Goal: Navigation & Orientation: Find specific page/section

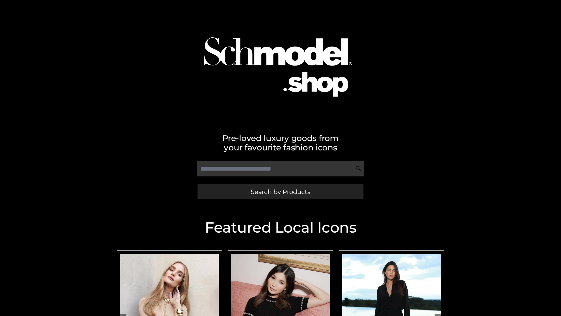
click at [280, 192] on span "Search by Products" at bounding box center [281, 192] width 60 height 6
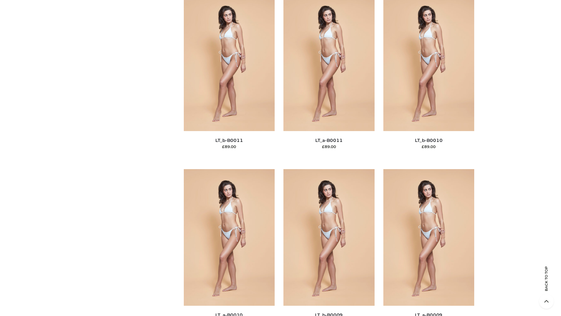
scroll to position [2626, 0]
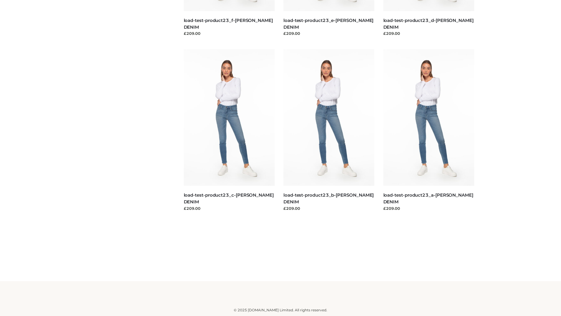
scroll to position [513, 0]
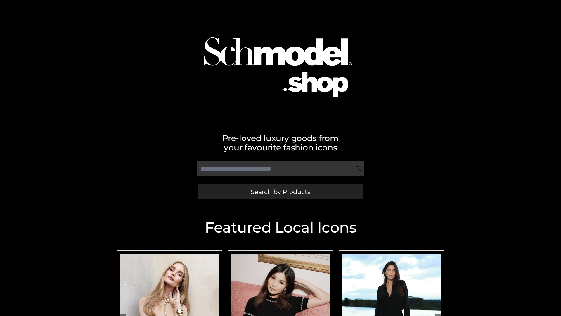
click at [280, 192] on span "Search by Products" at bounding box center [281, 192] width 60 height 6
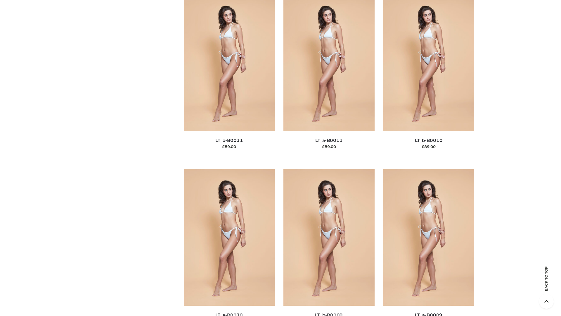
scroll to position [2626, 0]
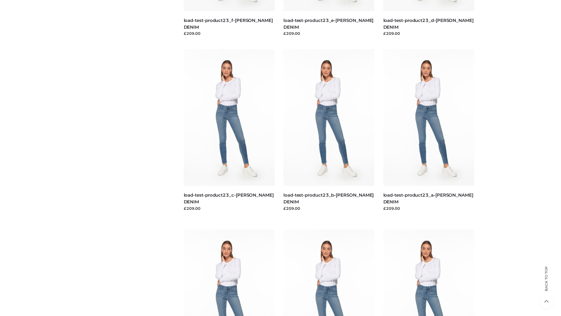
scroll to position [513, 0]
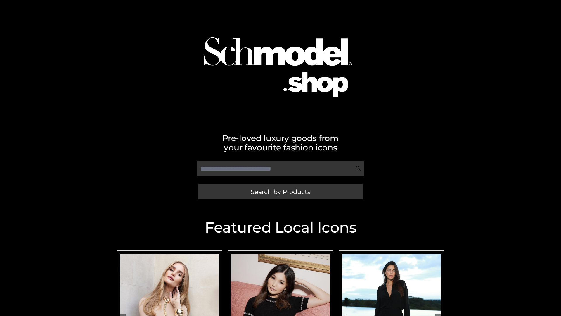
click at [280, 192] on span "Search by Products" at bounding box center [281, 192] width 60 height 6
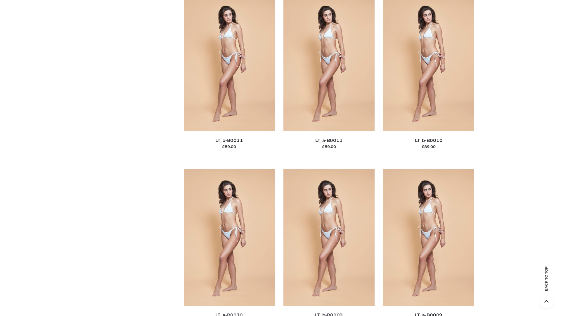
scroll to position [2626, 0]
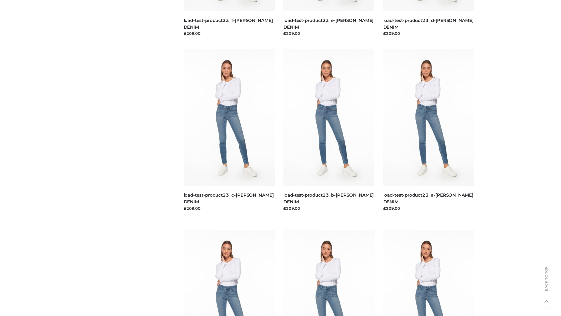
scroll to position [513, 0]
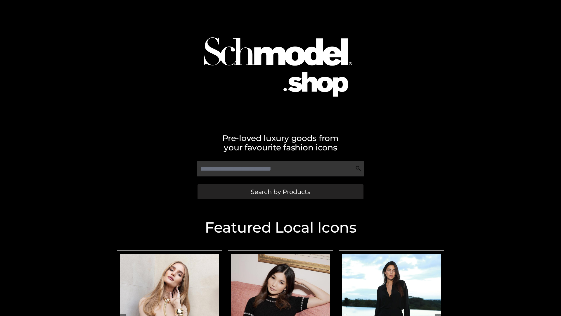
click at [280, 192] on span "Search by Products" at bounding box center [281, 192] width 60 height 6
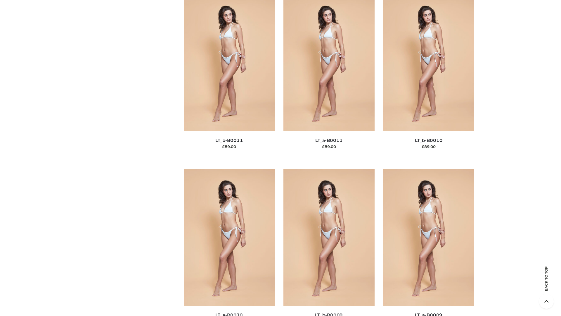
scroll to position [2626, 0]
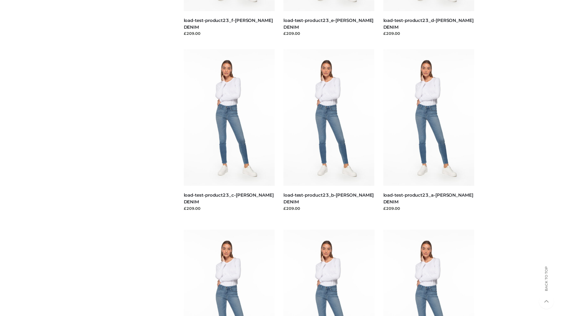
scroll to position [513, 0]
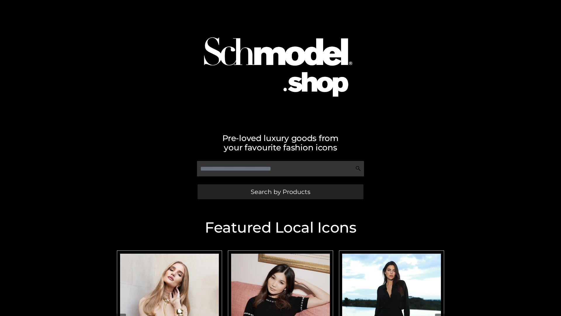
click at [280, 192] on span "Search by Products" at bounding box center [281, 192] width 60 height 6
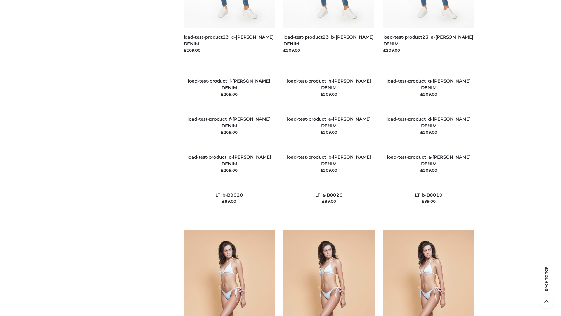
scroll to position [1375, 0]
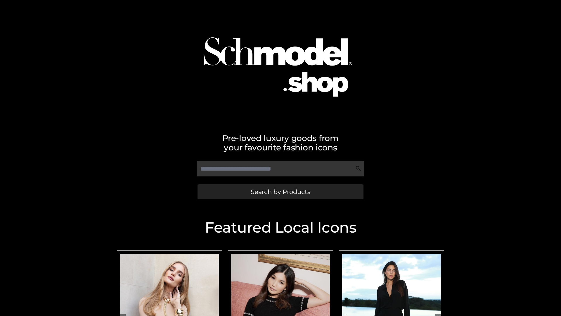
click at [280, 192] on span "Search by Products" at bounding box center [281, 192] width 60 height 6
